Goal: Check status: Check status

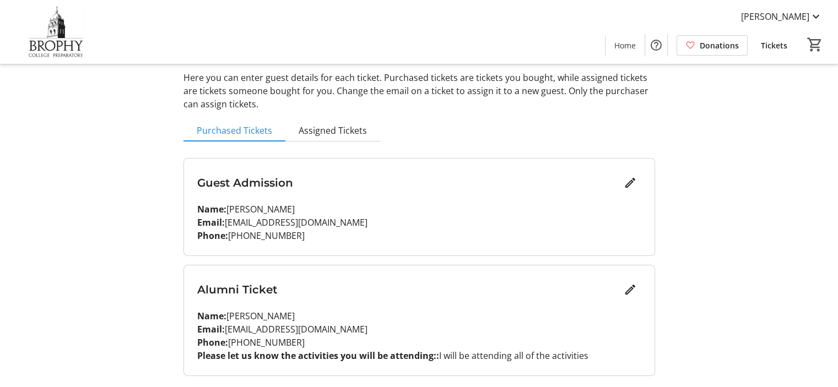
scroll to position [88, 0]
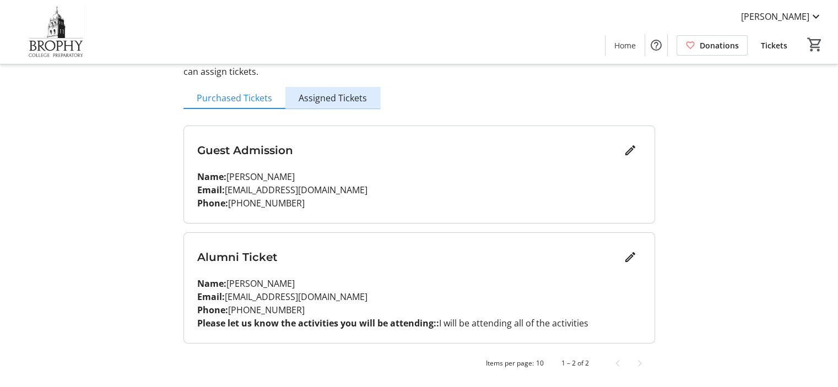
click at [337, 96] on span "Assigned Tickets" at bounding box center [333, 98] width 68 height 9
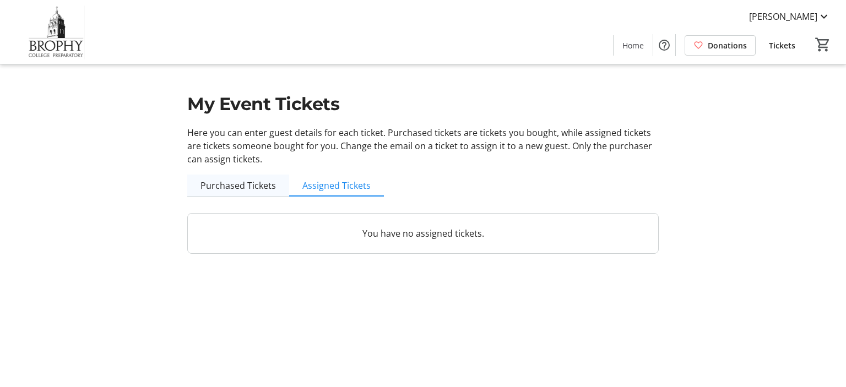
click at [244, 185] on span "Purchased Tickets" at bounding box center [239, 185] width 76 height 9
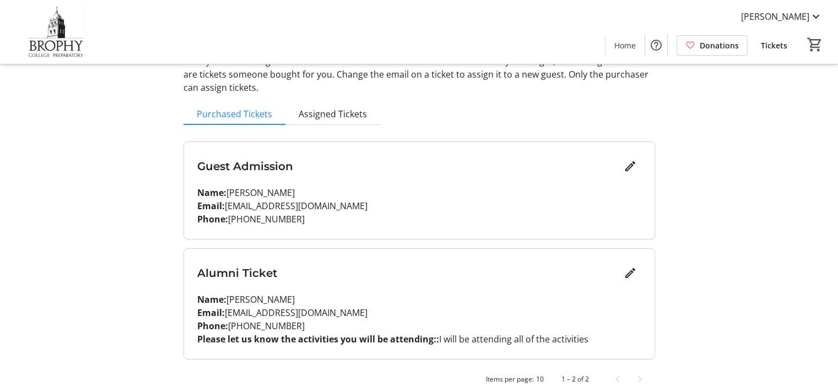
scroll to position [88, 0]
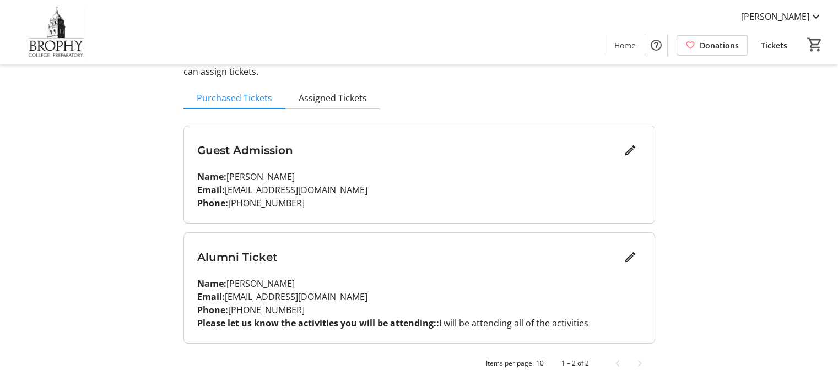
click at [277, 274] on div "Alumni Ticket Name: [PERSON_NAME] Email: [EMAIL_ADDRESS][DOMAIN_NAME] Phone: [P…" at bounding box center [419, 288] width 471 height 110
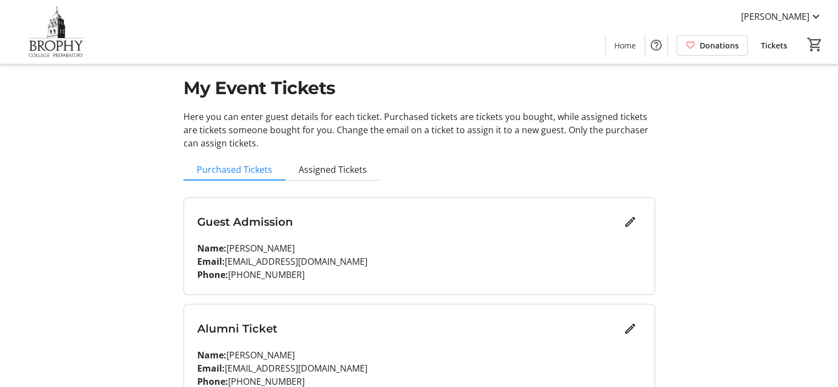
scroll to position [0, 0]
